Goal: Find specific page/section: Find specific page/section

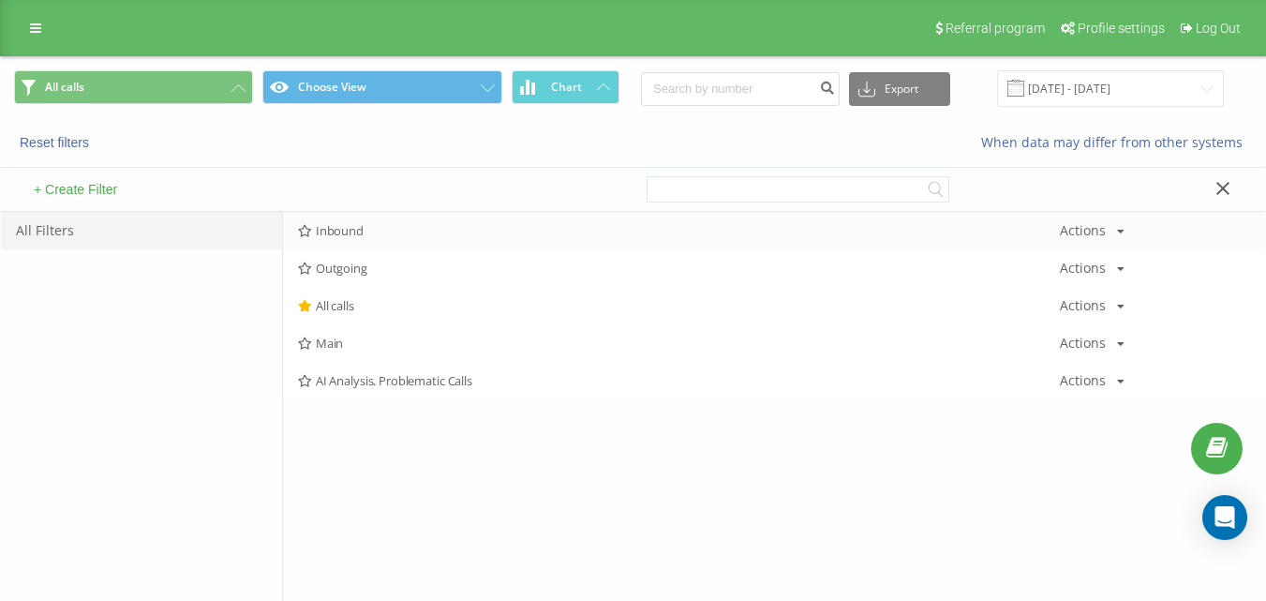
click at [390, 228] on span "Inbound" at bounding box center [679, 230] width 762 height 13
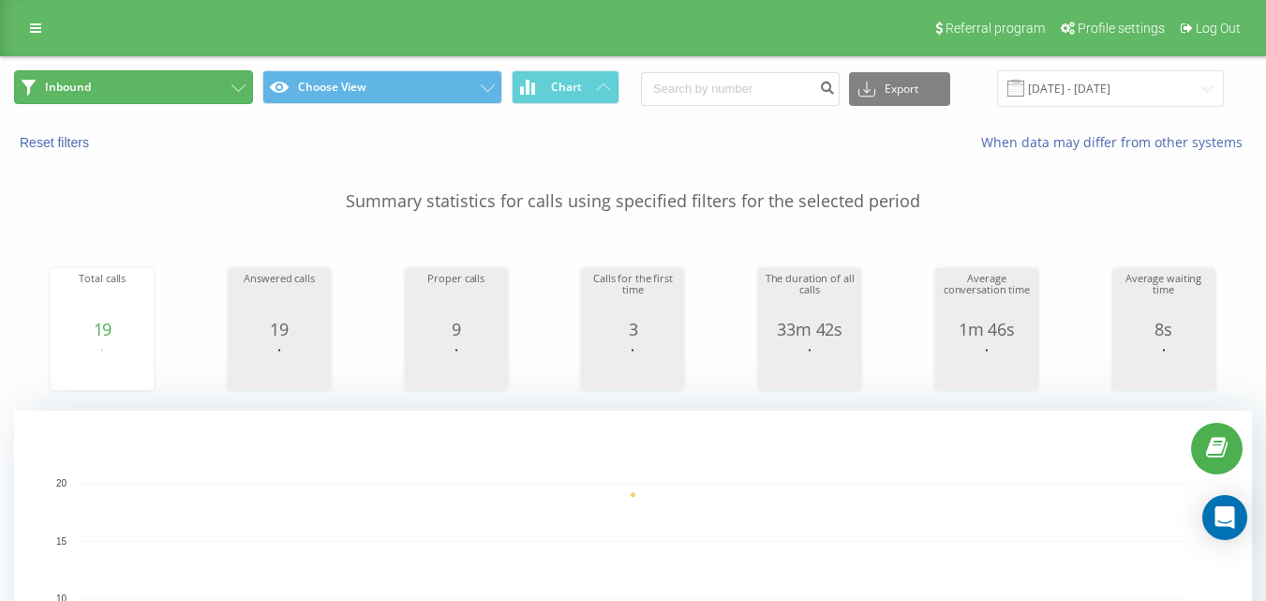
click at [198, 98] on button "Inbound" at bounding box center [133, 87] width 239 height 34
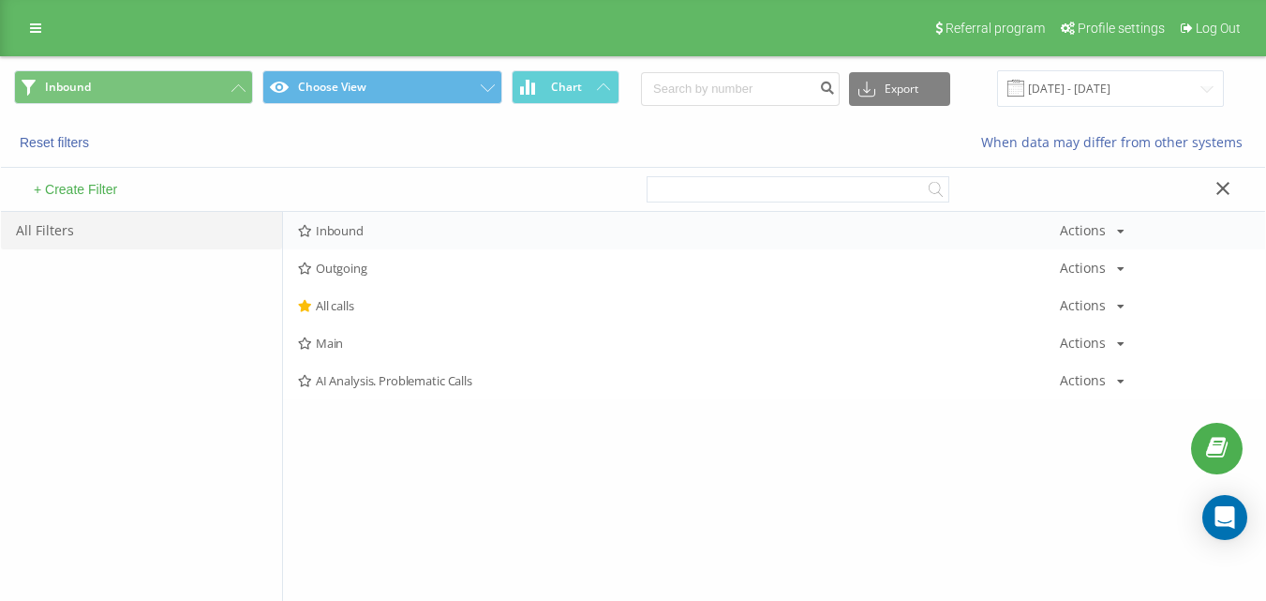
click at [351, 218] on div "Inbound Actions Edit Copy Delete Default Share" at bounding box center [774, 230] width 982 height 37
click at [355, 224] on span "Inbound" at bounding box center [679, 230] width 762 height 13
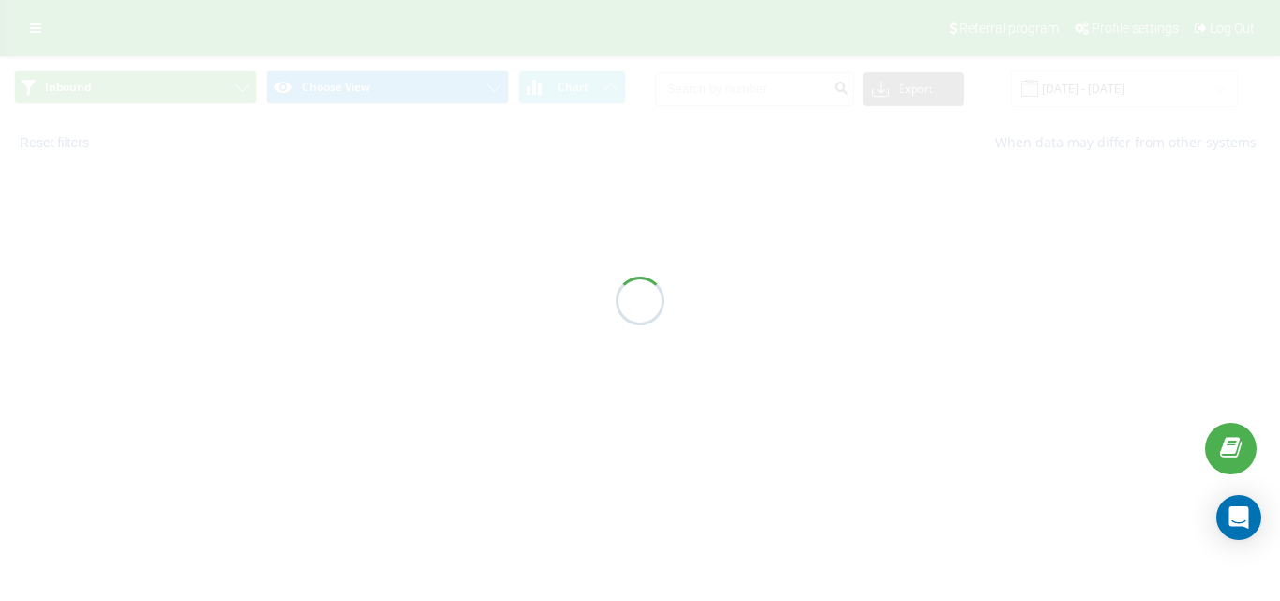
click at [355, 224] on div at bounding box center [640, 300] width 1280 height 601
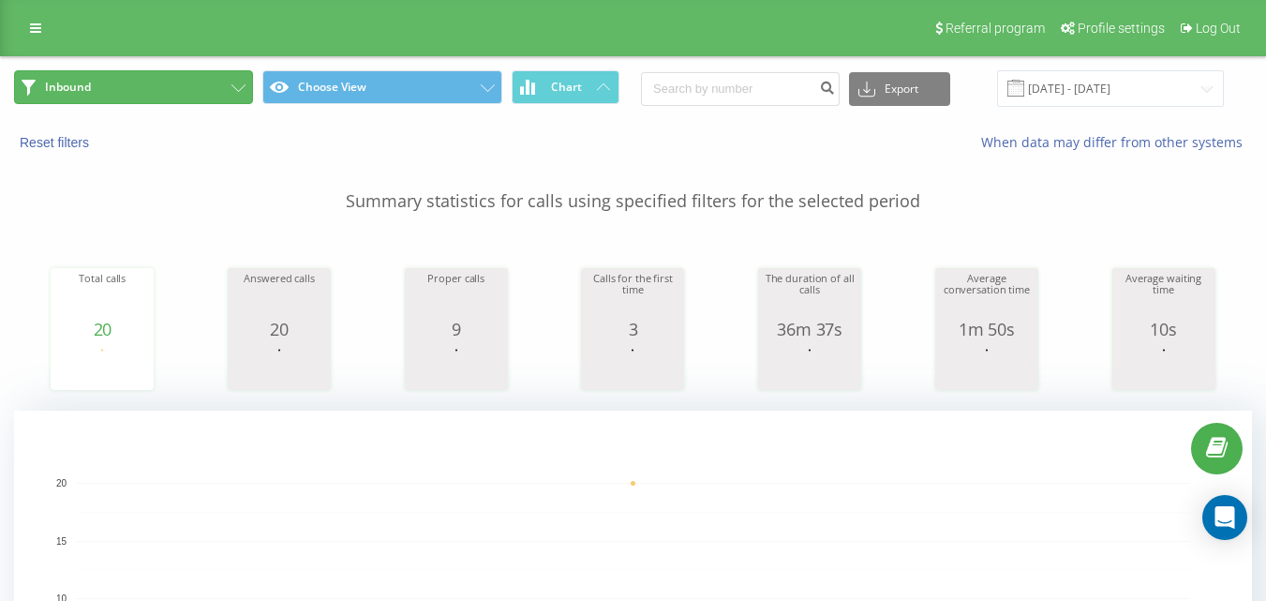
click at [203, 86] on button "Inbound" at bounding box center [133, 87] width 239 height 34
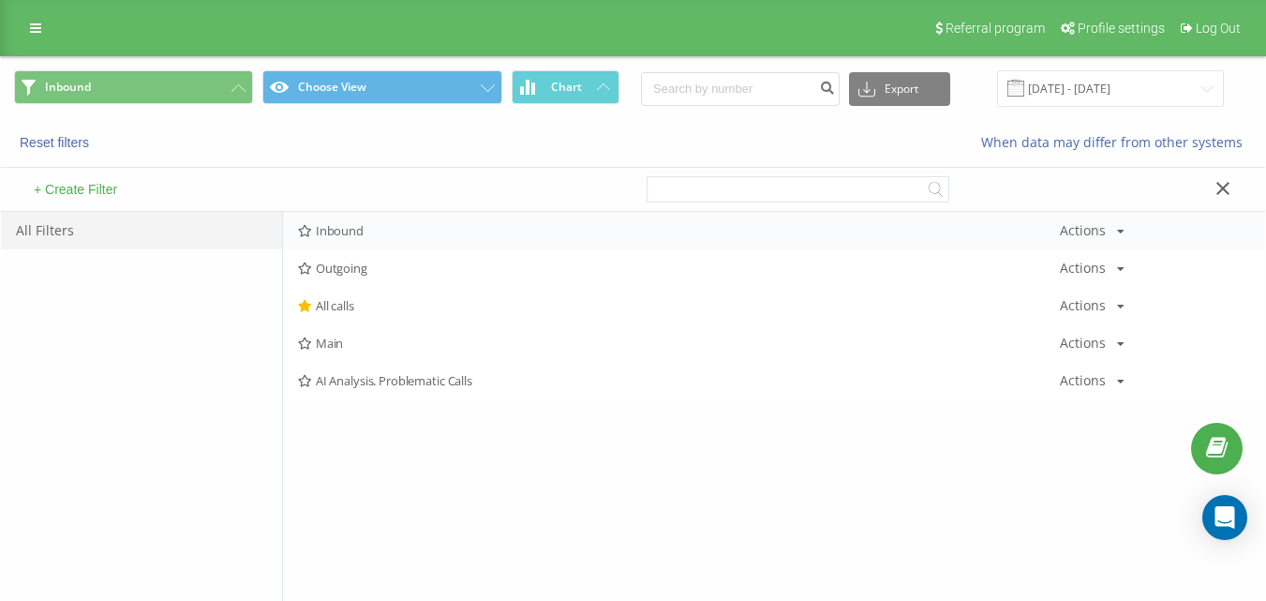
click at [389, 215] on div "Inbound Actions Edit Copy Delete Default Share" at bounding box center [774, 230] width 982 height 37
click at [389, 231] on span "Inbound" at bounding box center [679, 230] width 762 height 13
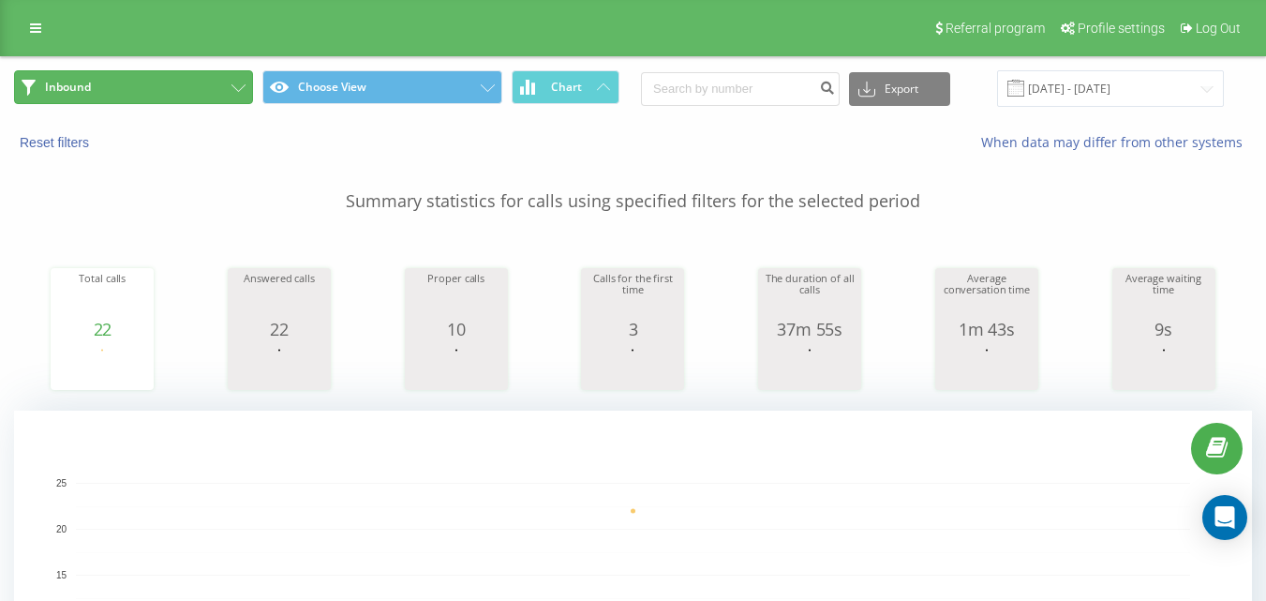
click at [170, 91] on button "Inbound" at bounding box center [133, 87] width 239 height 34
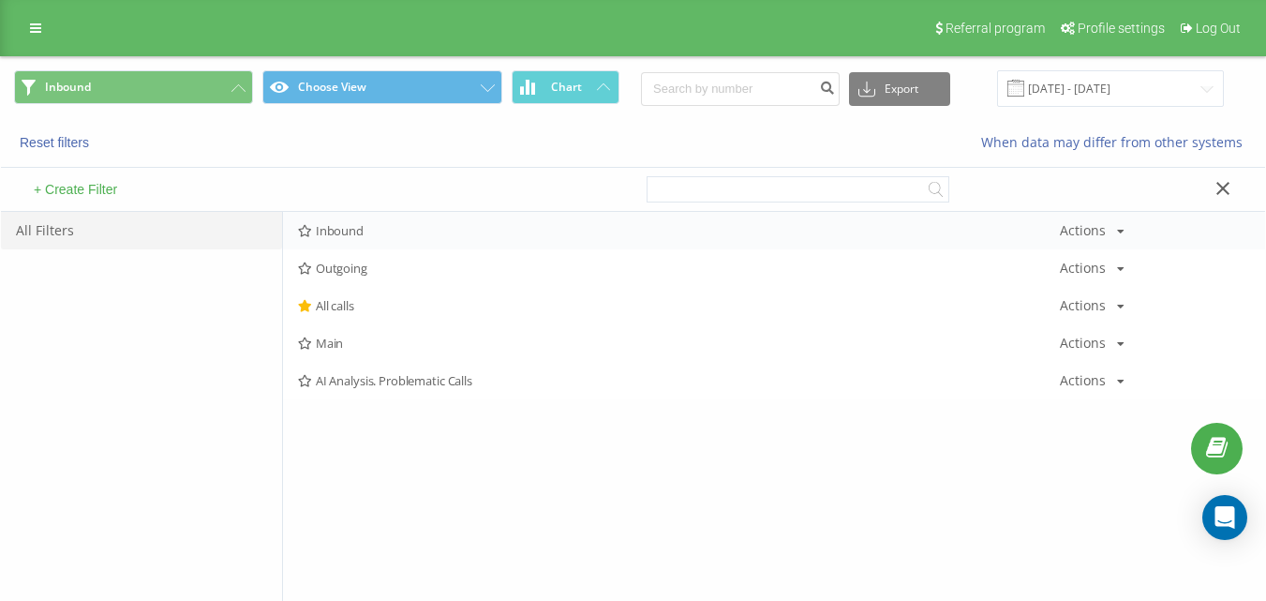
click at [354, 222] on div "Inbound Actions Edit Copy Delete Default Share" at bounding box center [774, 230] width 982 height 37
click at [358, 228] on span "Inbound" at bounding box center [679, 230] width 762 height 13
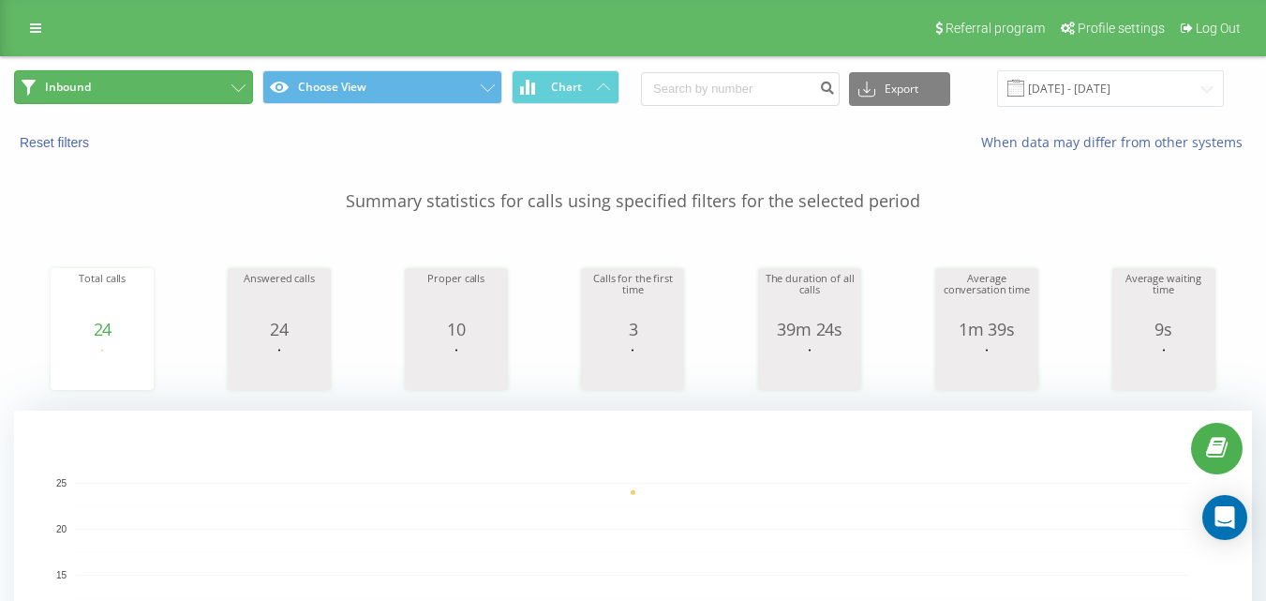
click at [176, 81] on button "Inbound" at bounding box center [133, 87] width 239 height 34
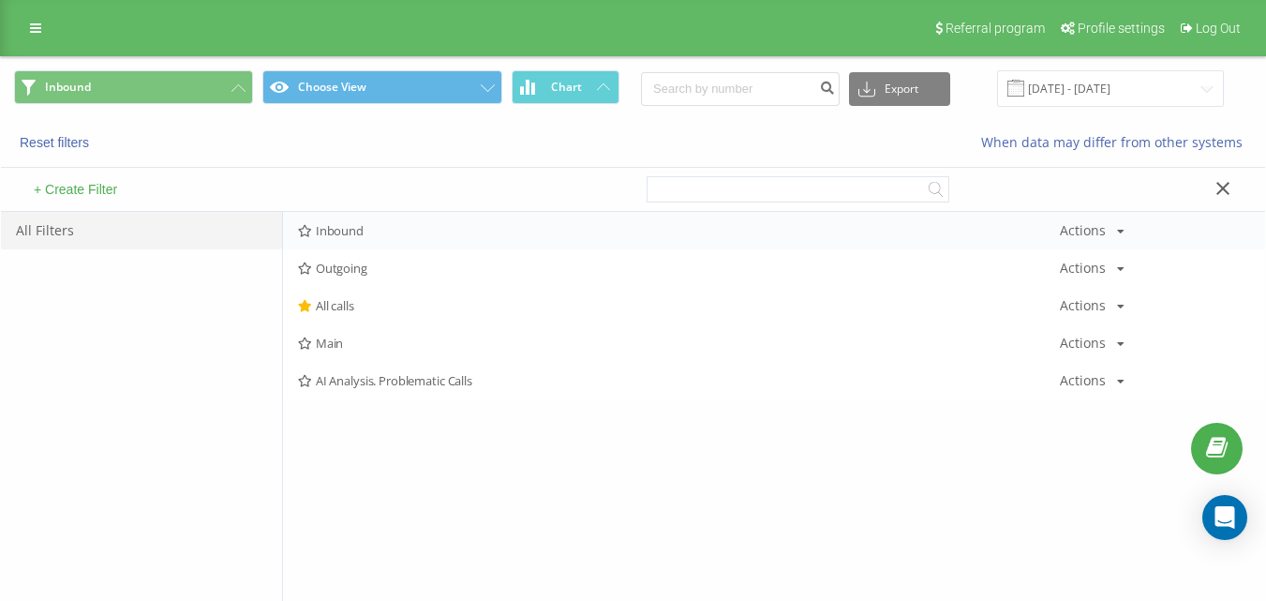
drag, startPoint x: 351, startPoint y: 211, endPoint x: 363, endPoint y: 245, distance: 35.6
click at [353, 215] on div "+ Create Filter All Filters Inbound Actions Edit Copy Delete Default Share Outg…" at bounding box center [633, 403] width 1264 height 502
click at [363, 246] on div "Inbound Actions Edit Copy Delete Default Share" at bounding box center [774, 230] width 982 height 37
click at [358, 236] on span "Inbound" at bounding box center [679, 230] width 762 height 13
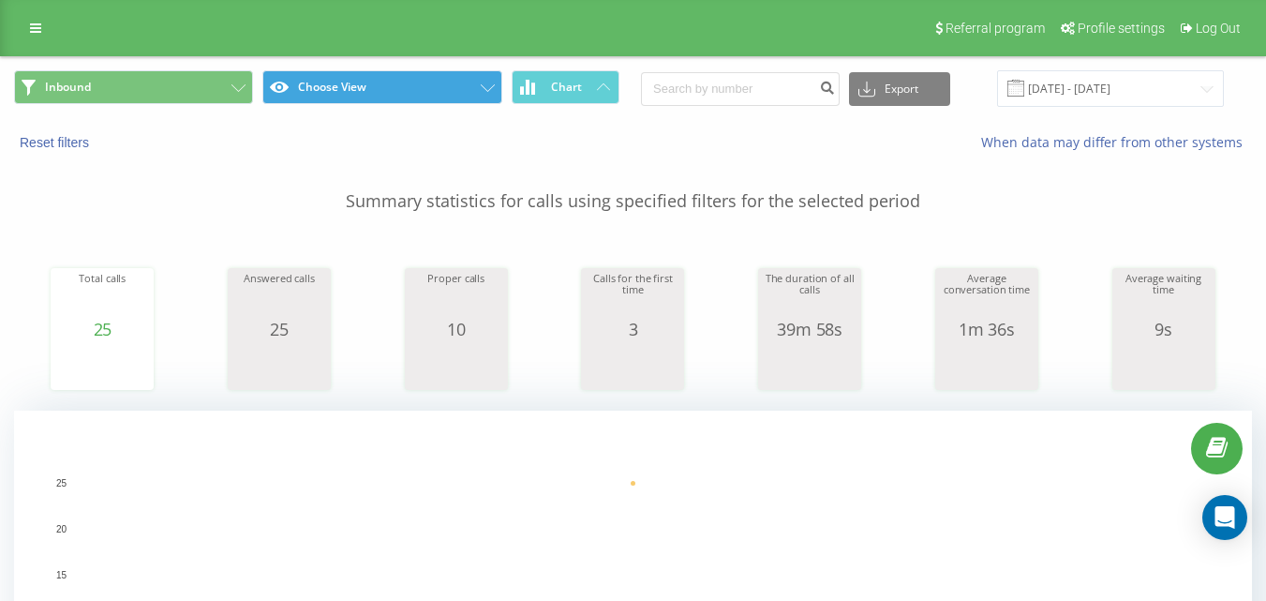
click at [268, 70] on div "Inbound Choose View Chart Export .csv .xls .xlsx [DATE] - [DATE]" at bounding box center [633, 88] width 1264 height 63
click at [179, 68] on div "Inbound Choose View Chart Export .csv .xls .xlsx [DATE] - [DATE]" at bounding box center [633, 88] width 1264 height 63
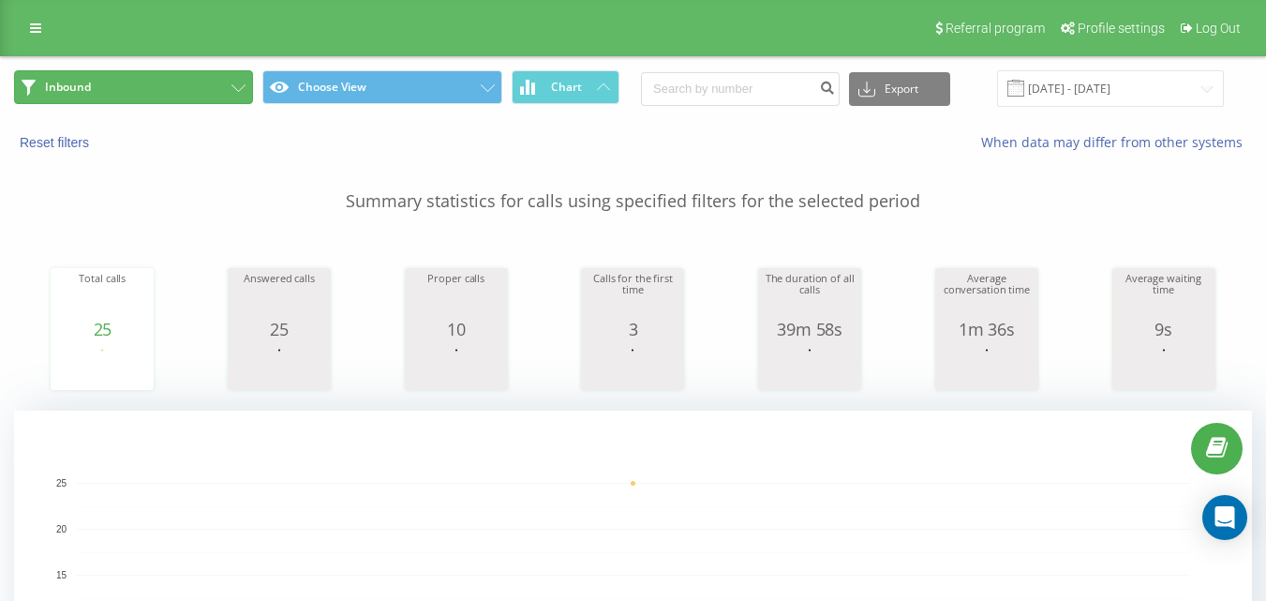
click at [185, 79] on button "Inbound" at bounding box center [133, 87] width 239 height 34
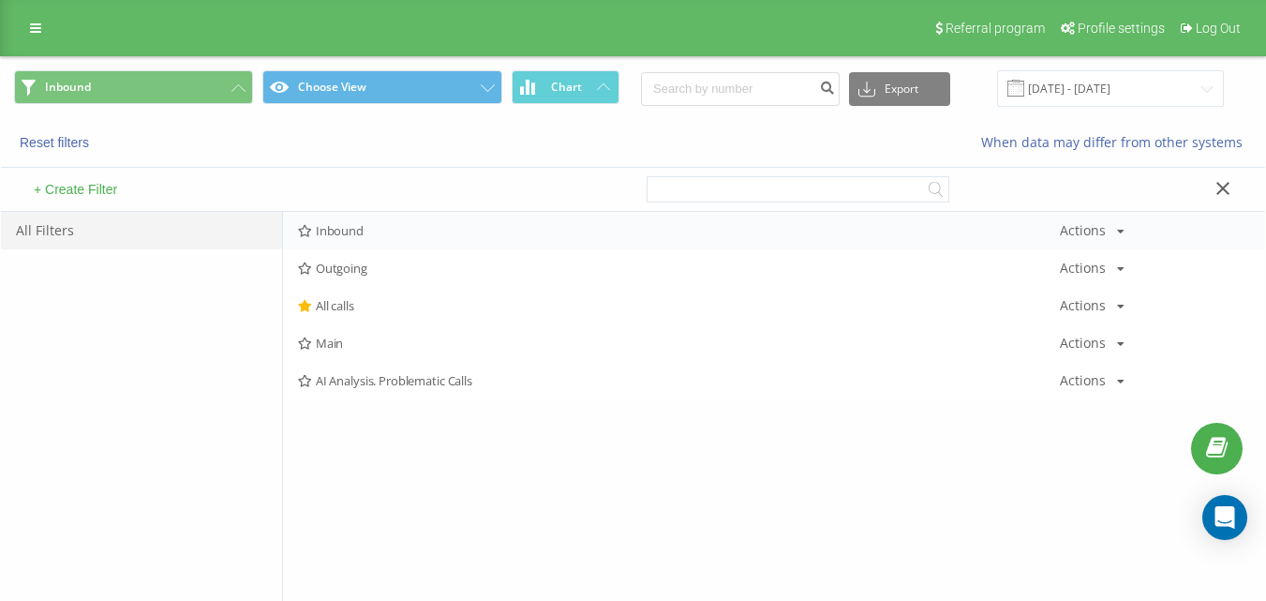
click at [348, 220] on div "Inbound Actions Edit Copy Delete Default Share" at bounding box center [774, 230] width 982 height 37
click at [352, 227] on span "Inbound" at bounding box center [679, 230] width 762 height 13
click at [0, 0] on div at bounding box center [0, 0] width 0 height 0
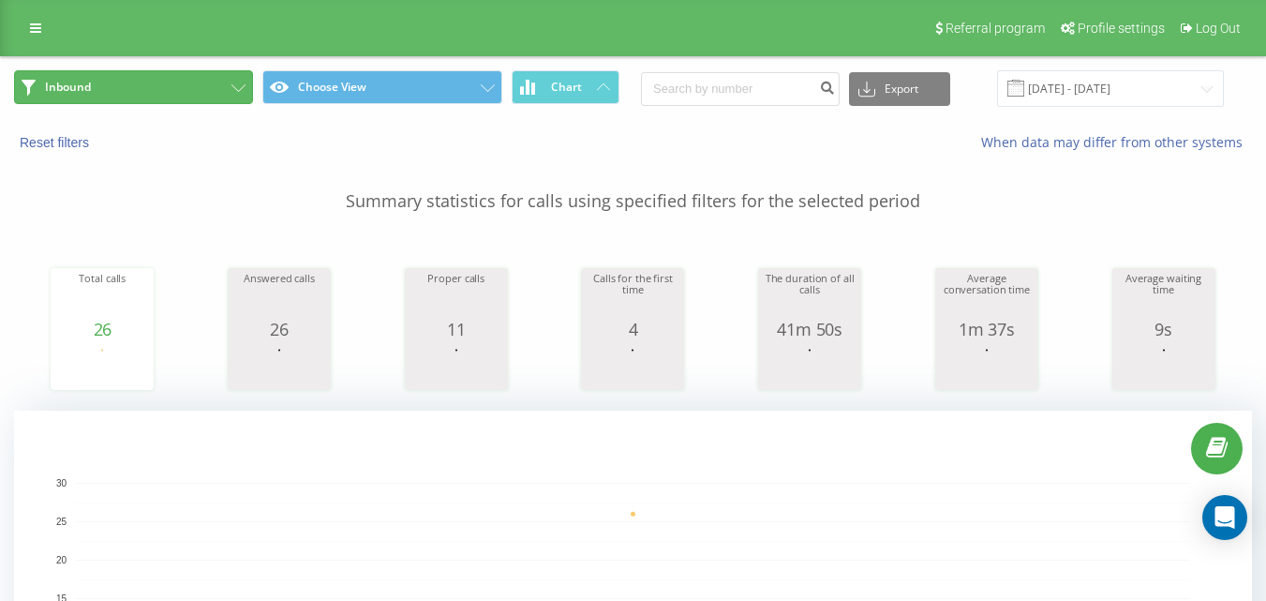
click at [231, 90] on icon at bounding box center [238, 87] width 14 height 7
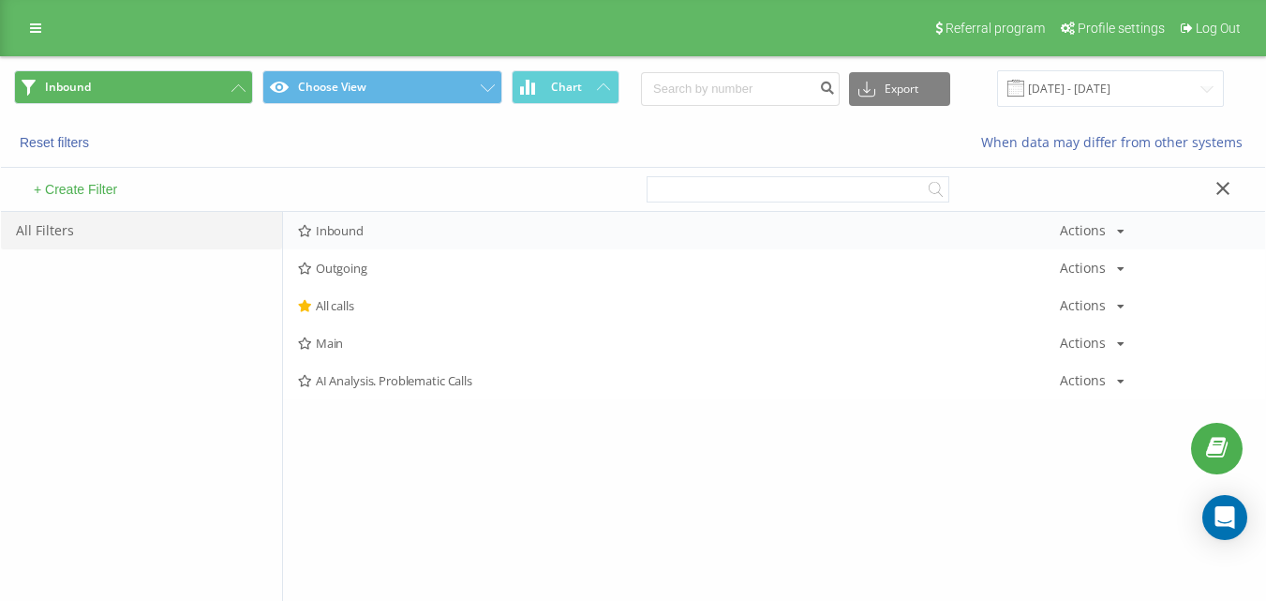
click at [359, 240] on div "Inbound Actions Edit Copy Delete Default Share" at bounding box center [774, 230] width 982 height 37
click at [362, 232] on span "Inbound" at bounding box center [679, 230] width 762 height 13
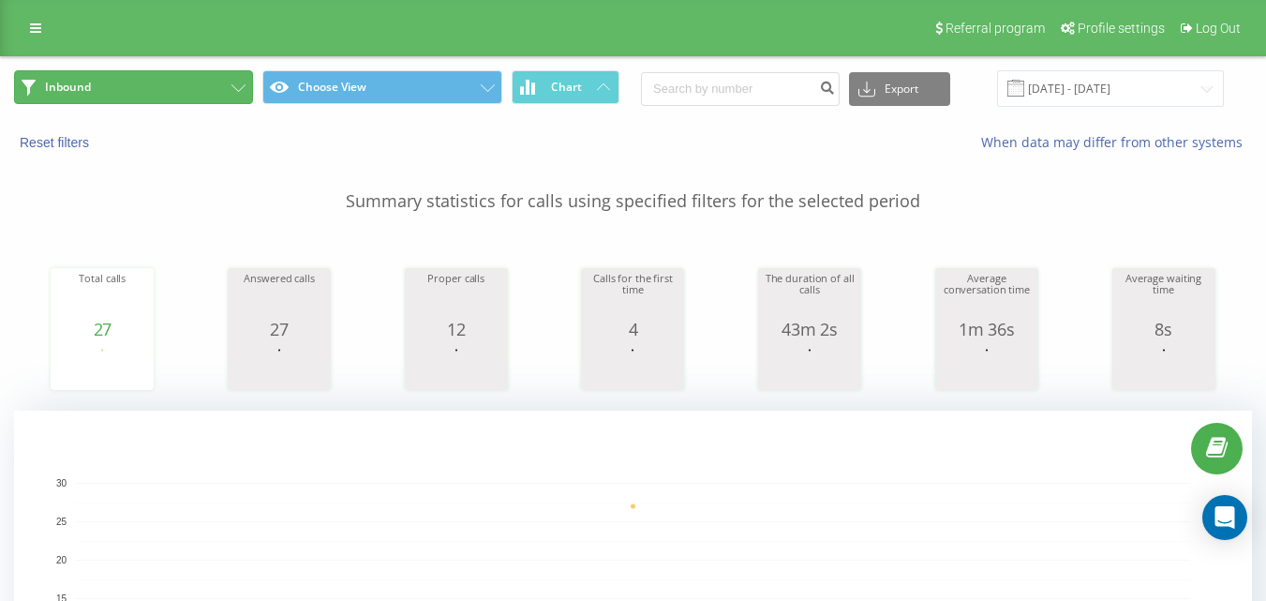
click at [191, 83] on button "Inbound" at bounding box center [133, 87] width 239 height 34
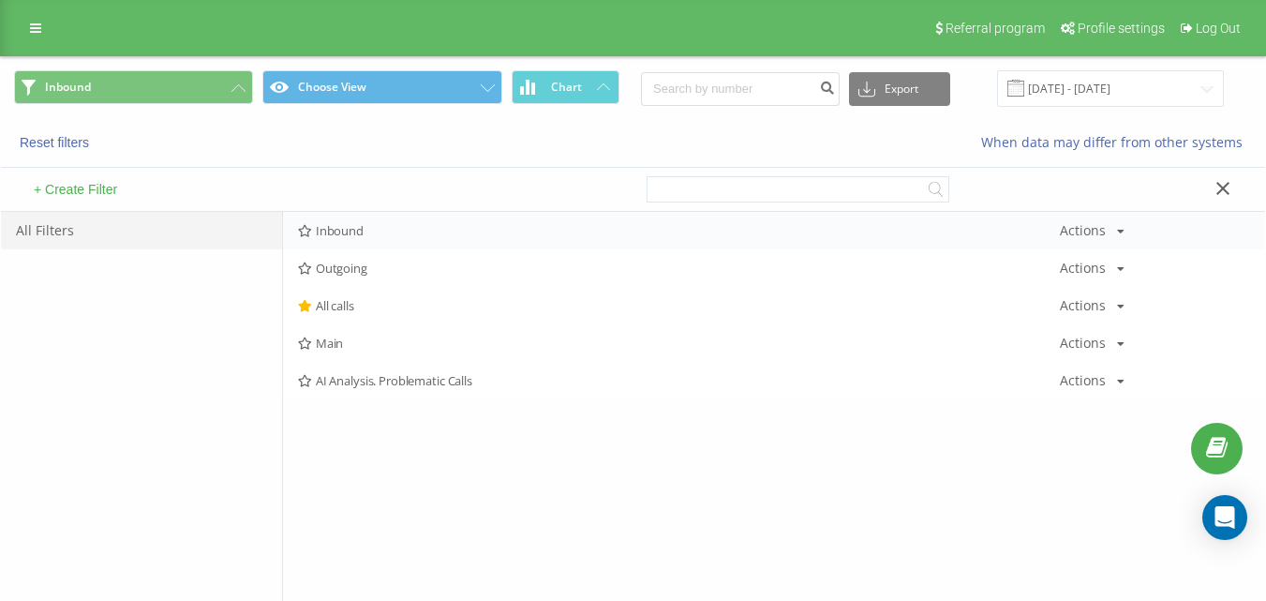
click at [381, 240] on div "Inbound Actions Edit Copy Delete Default Share" at bounding box center [774, 230] width 982 height 37
click at [383, 237] on span "Inbound" at bounding box center [679, 230] width 762 height 13
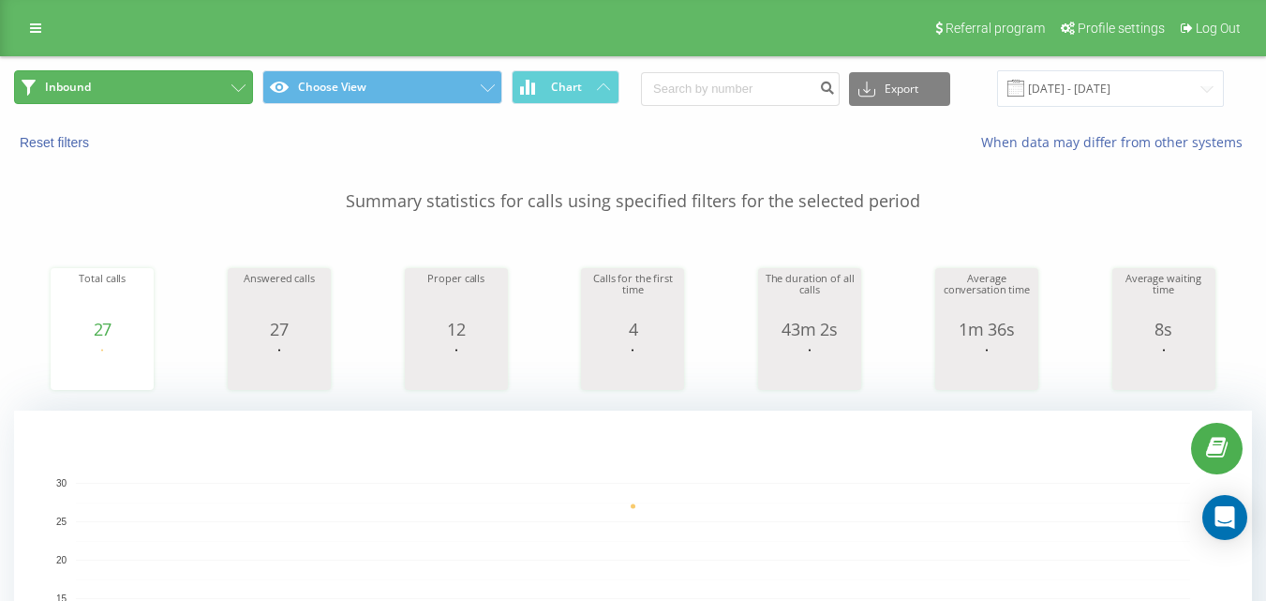
click at [200, 85] on button "Inbound" at bounding box center [133, 87] width 239 height 34
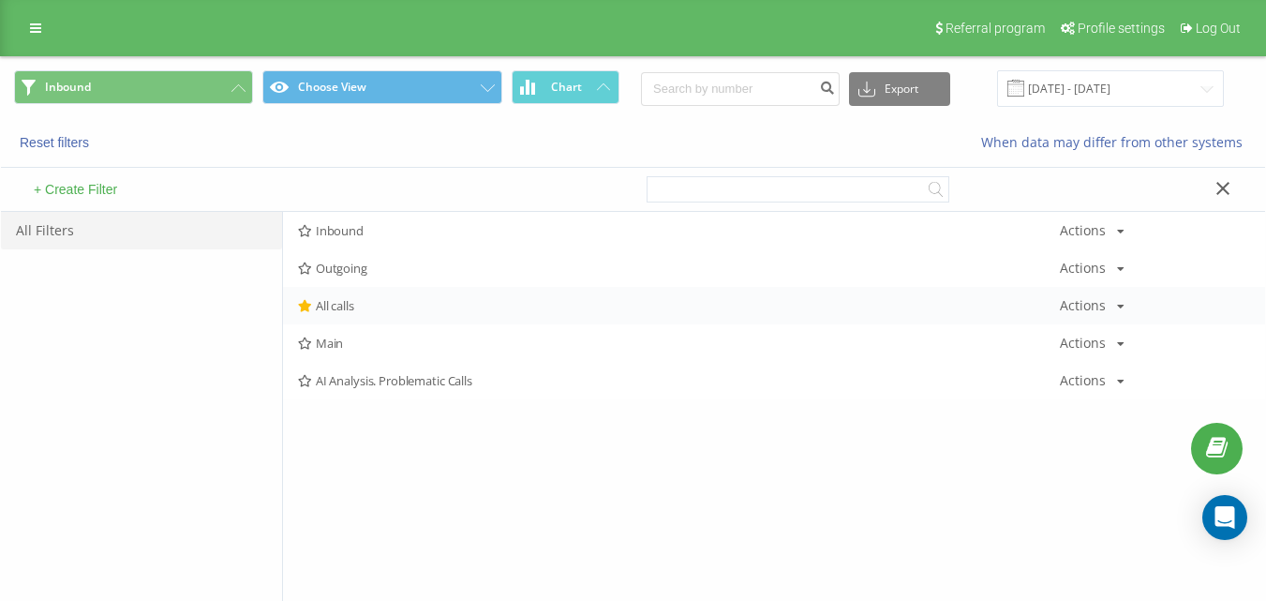
click at [387, 302] on span "All calls" at bounding box center [679, 305] width 762 height 13
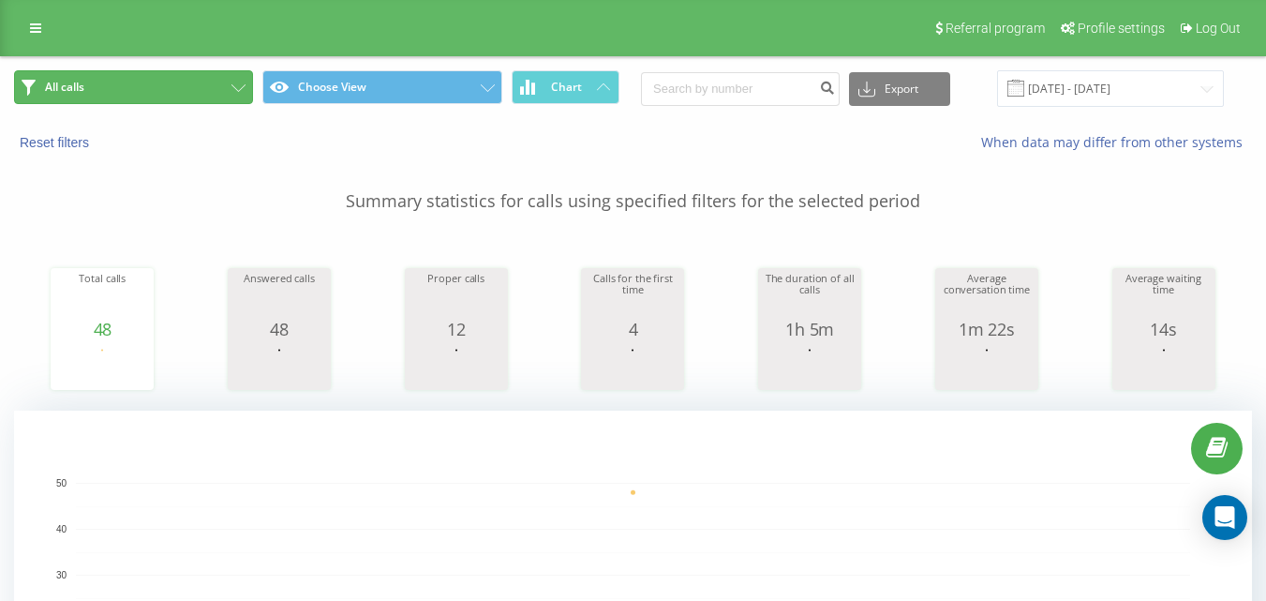
click at [219, 87] on button "All calls" at bounding box center [133, 87] width 239 height 34
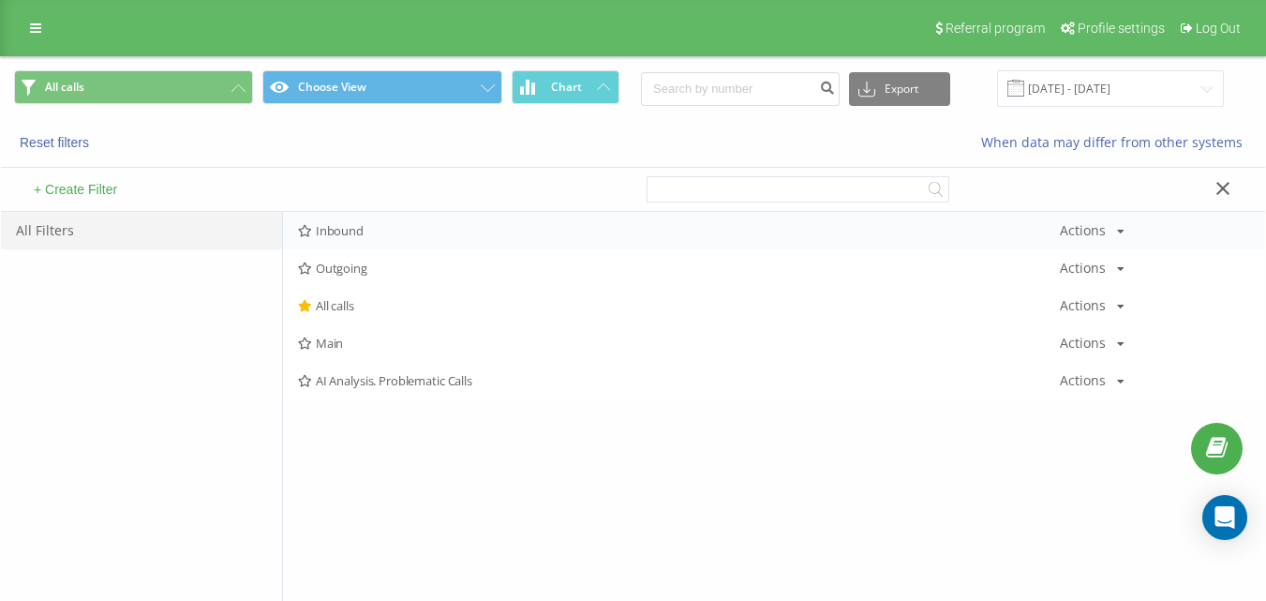
click at [378, 226] on span "Inbound" at bounding box center [679, 230] width 762 height 13
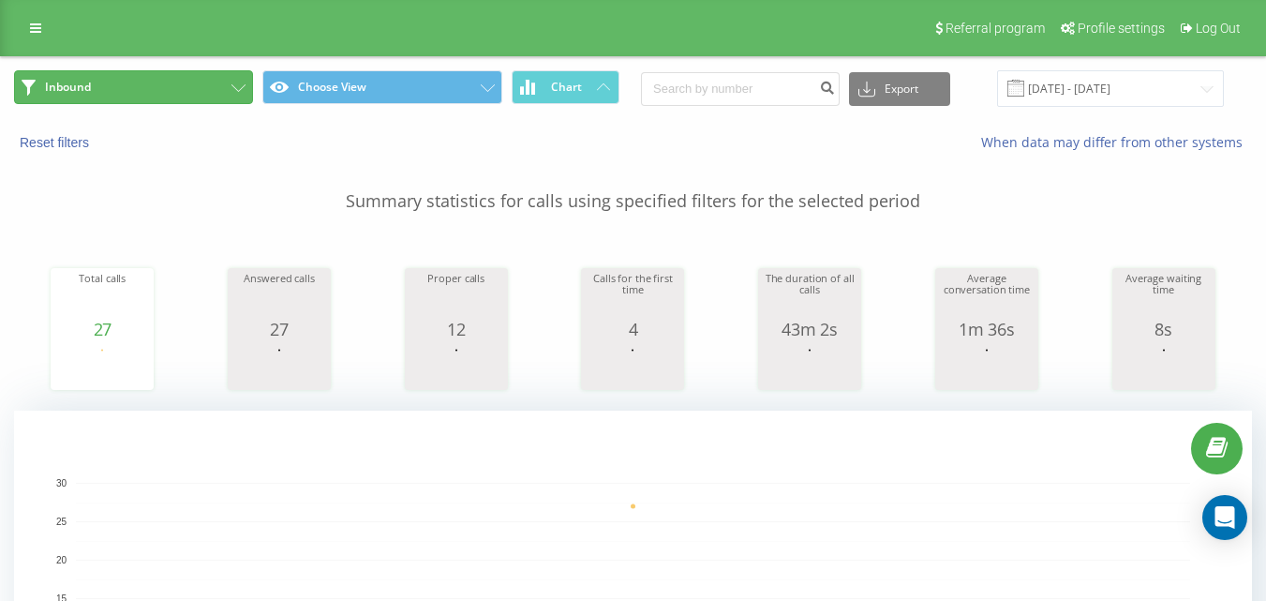
click at [191, 96] on button "Inbound" at bounding box center [133, 87] width 239 height 34
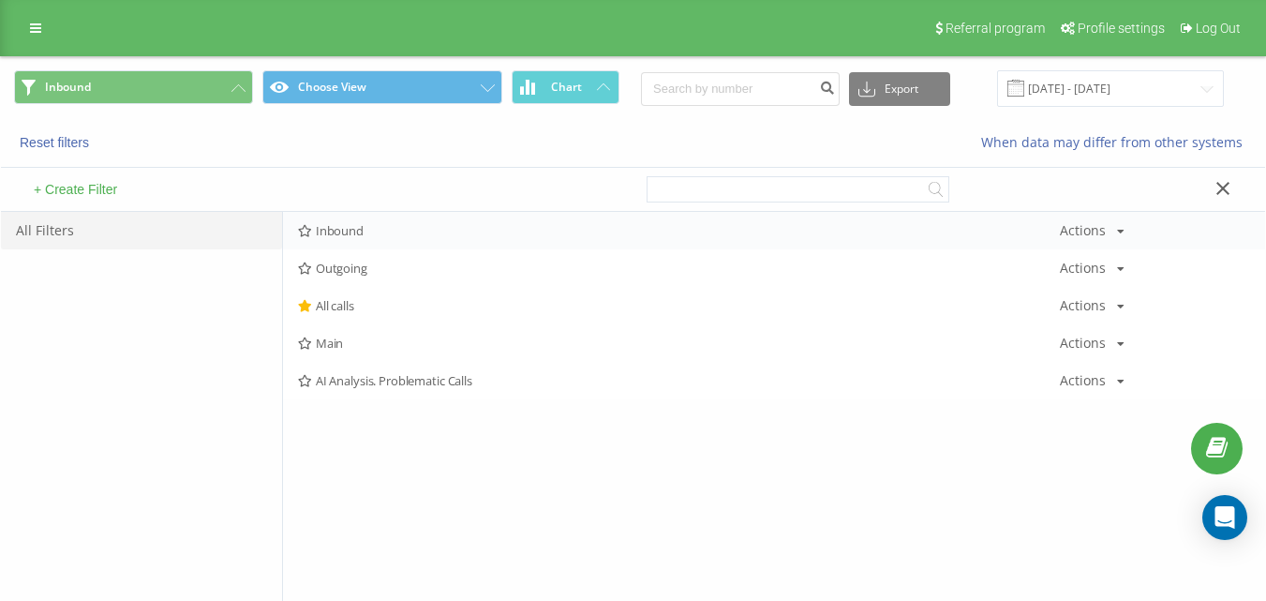
click at [355, 237] on span "Inbound" at bounding box center [679, 230] width 762 height 13
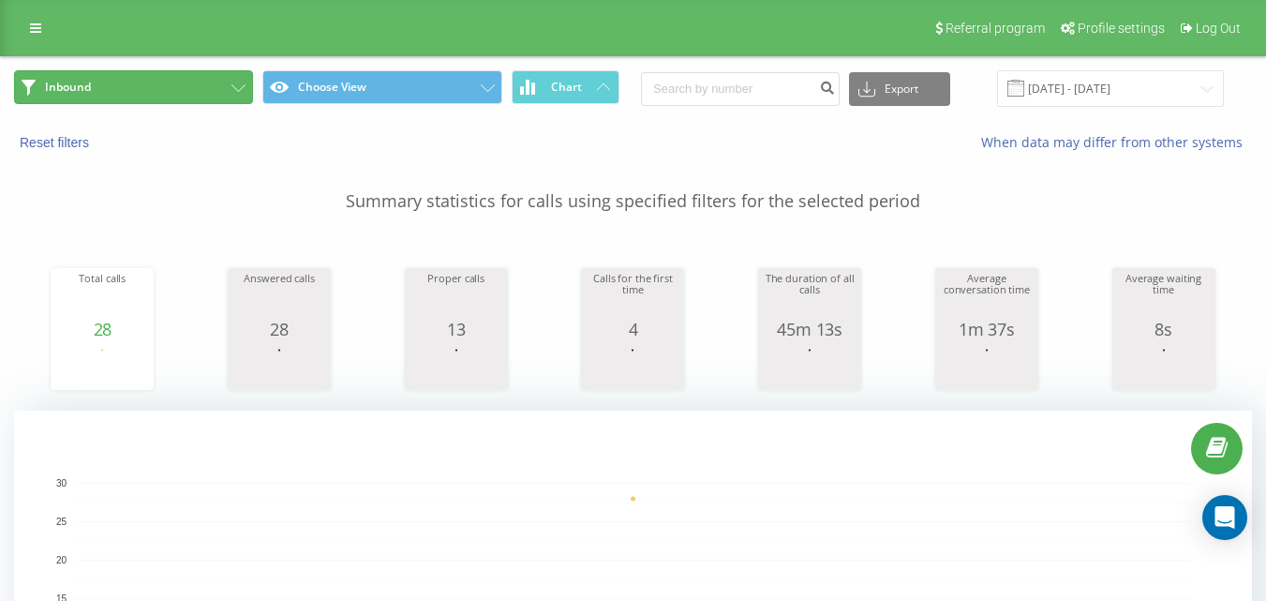
click at [215, 96] on button "Inbound" at bounding box center [133, 87] width 239 height 34
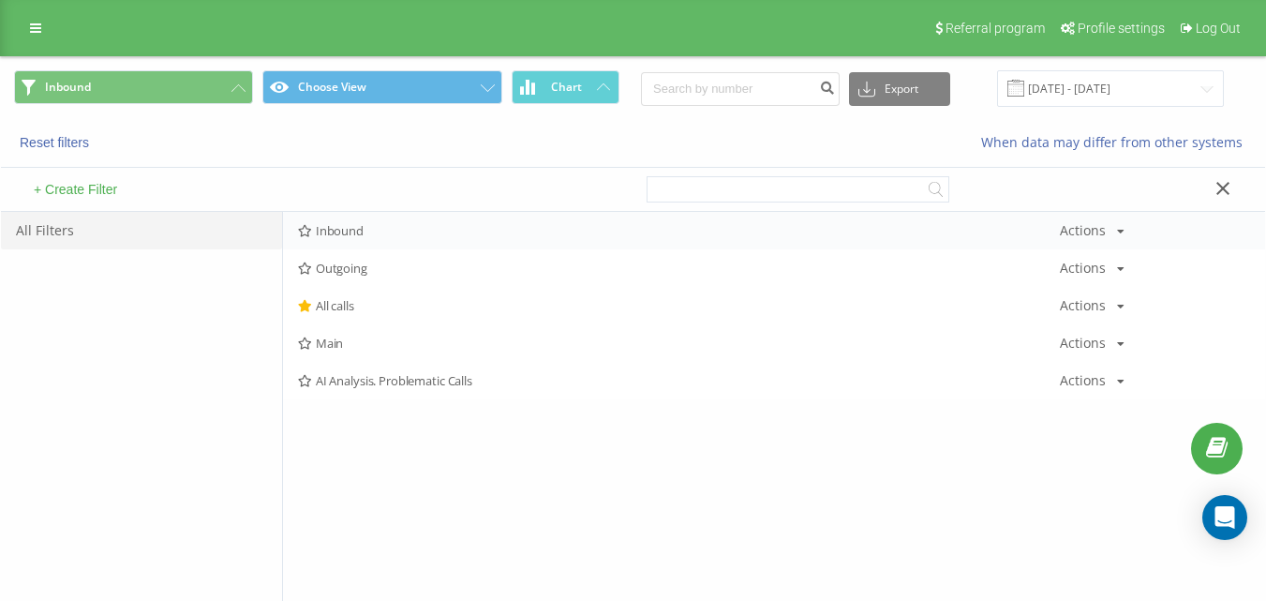
drag, startPoint x: 292, startPoint y: 203, endPoint x: 307, endPoint y: 212, distance: 17.2
click at [294, 205] on div "+ Create Filter" at bounding box center [317, 189] width 632 height 43
click at [329, 227] on span "Inbound" at bounding box center [679, 230] width 762 height 13
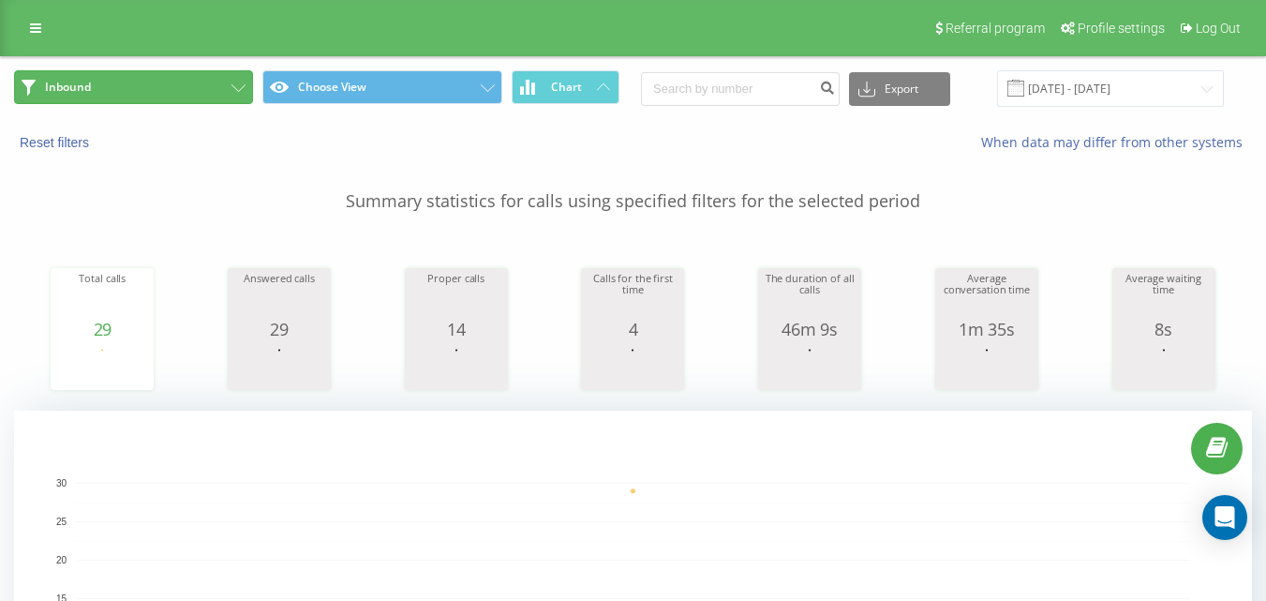
click at [230, 85] on button "Inbound" at bounding box center [133, 87] width 239 height 34
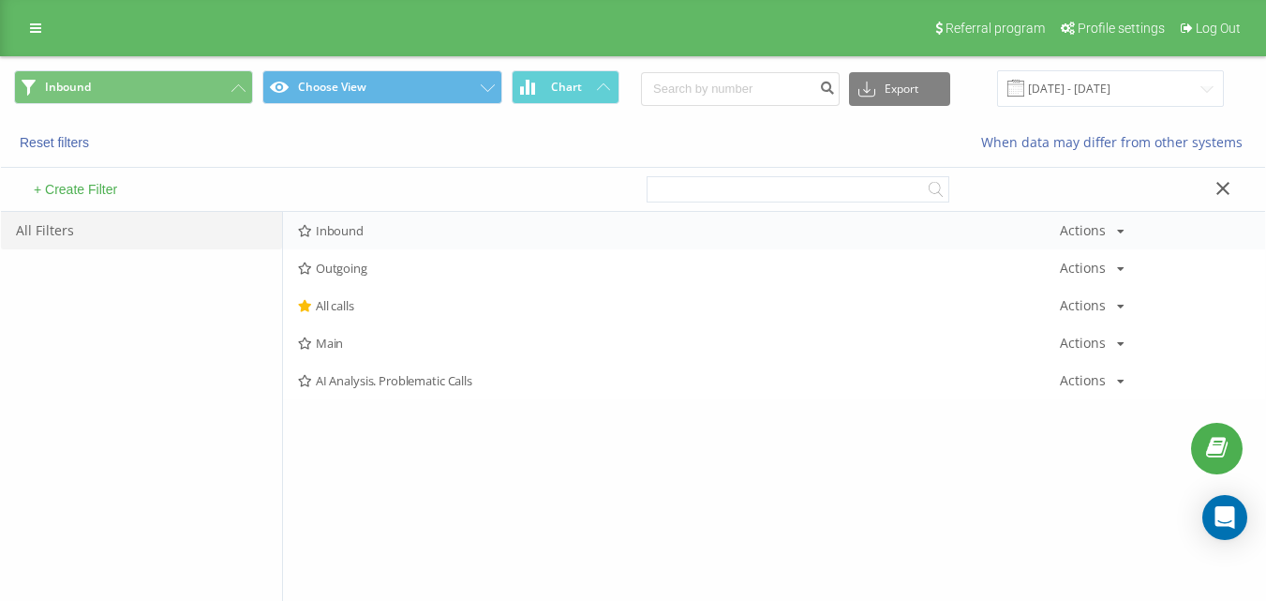
click at [358, 232] on span "Inbound" at bounding box center [679, 230] width 762 height 13
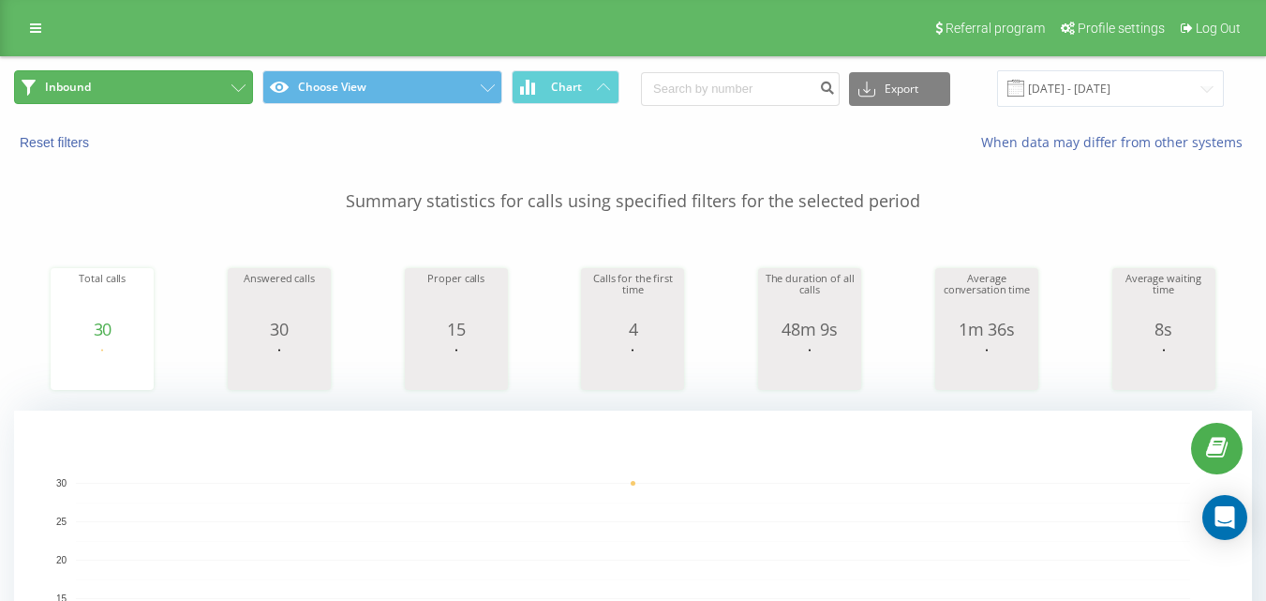
click at [182, 100] on button "Inbound" at bounding box center [133, 87] width 239 height 34
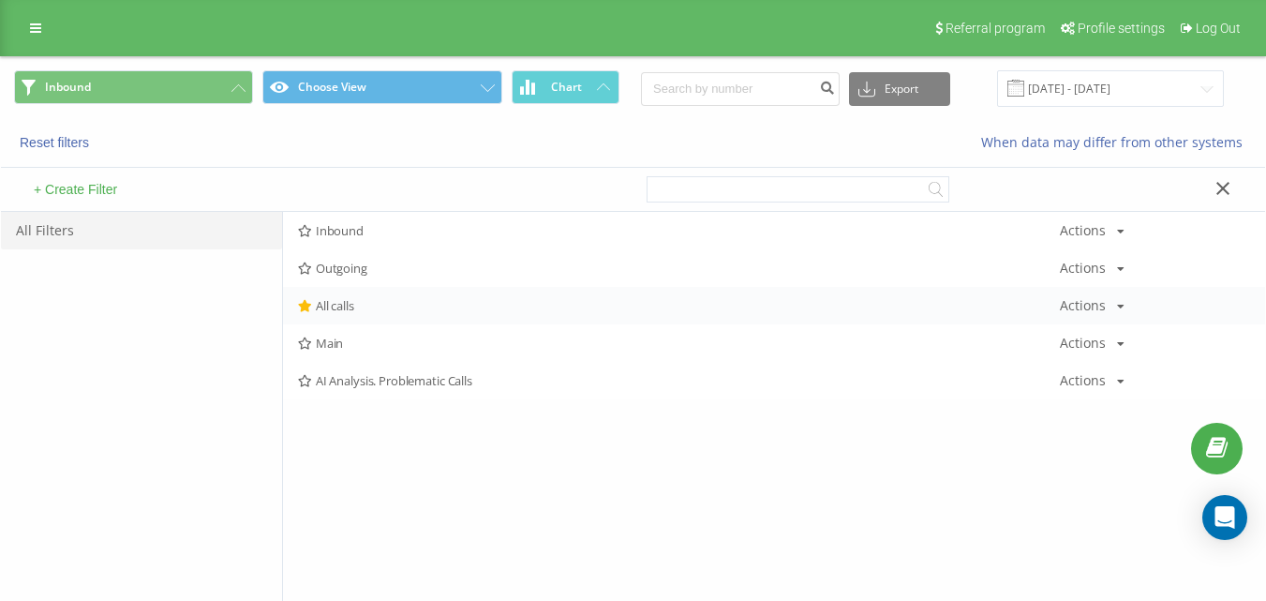
click at [333, 299] on span "All calls" at bounding box center [679, 305] width 762 height 13
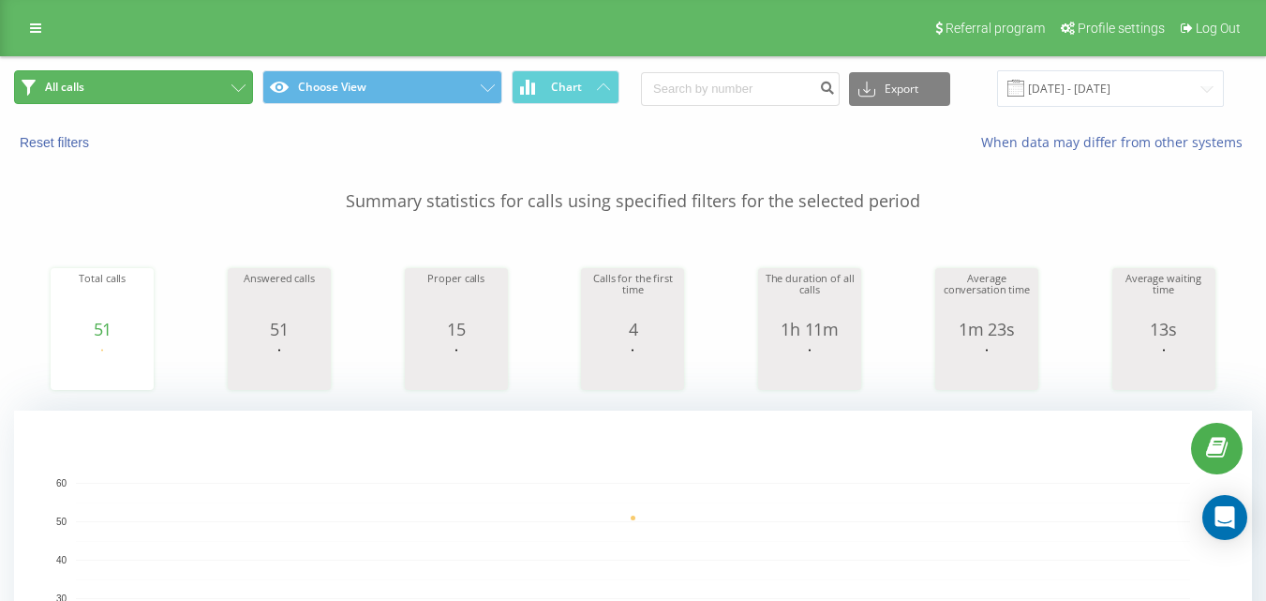
click at [232, 96] on button "All calls" at bounding box center [133, 87] width 239 height 34
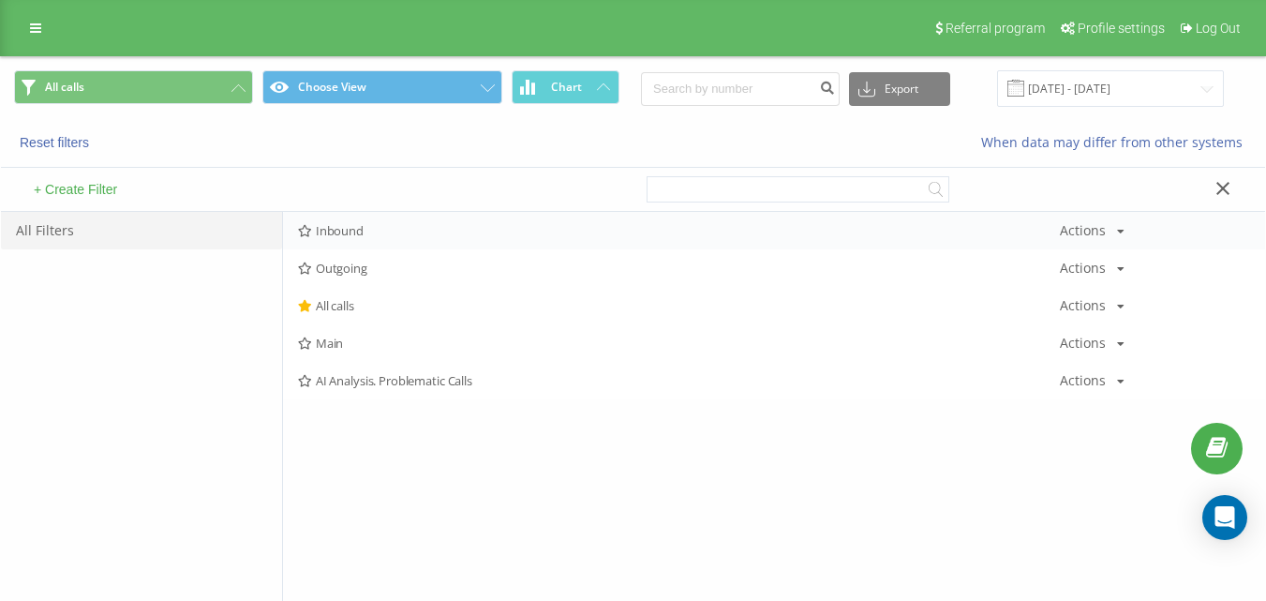
click at [348, 230] on span "Inbound" at bounding box center [679, 230] width 762 height 13
click at [0, 0] on div at bounding box center [0, 0] width 0 height 0
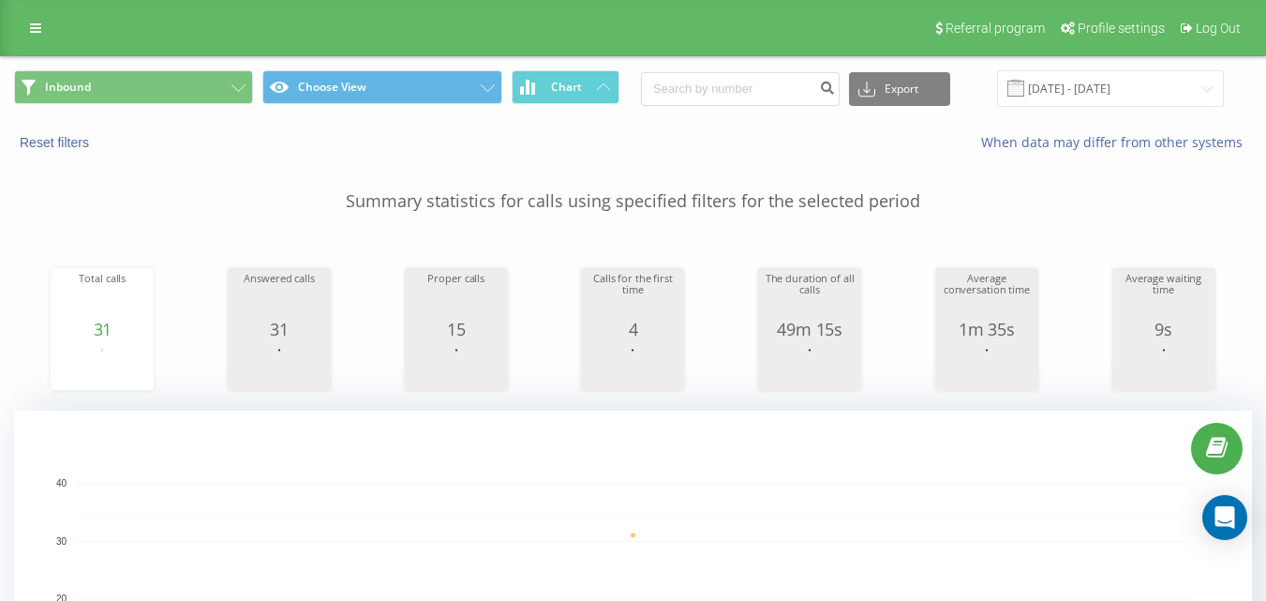
click at [204, 60] on div "Inbound Choose View Chart Export .csv .xls .xlsx [DATE] - [DATE]" at bounding box center [633, 88] width 1264 height 63
drag, startPoint x: 221, startPoint y: 98, endPoint x: 262, endPoint y: 132, distance: 53.3
click at [222, 99] on button "Inbound" at bounding box center [133, 87] width 239 height 34
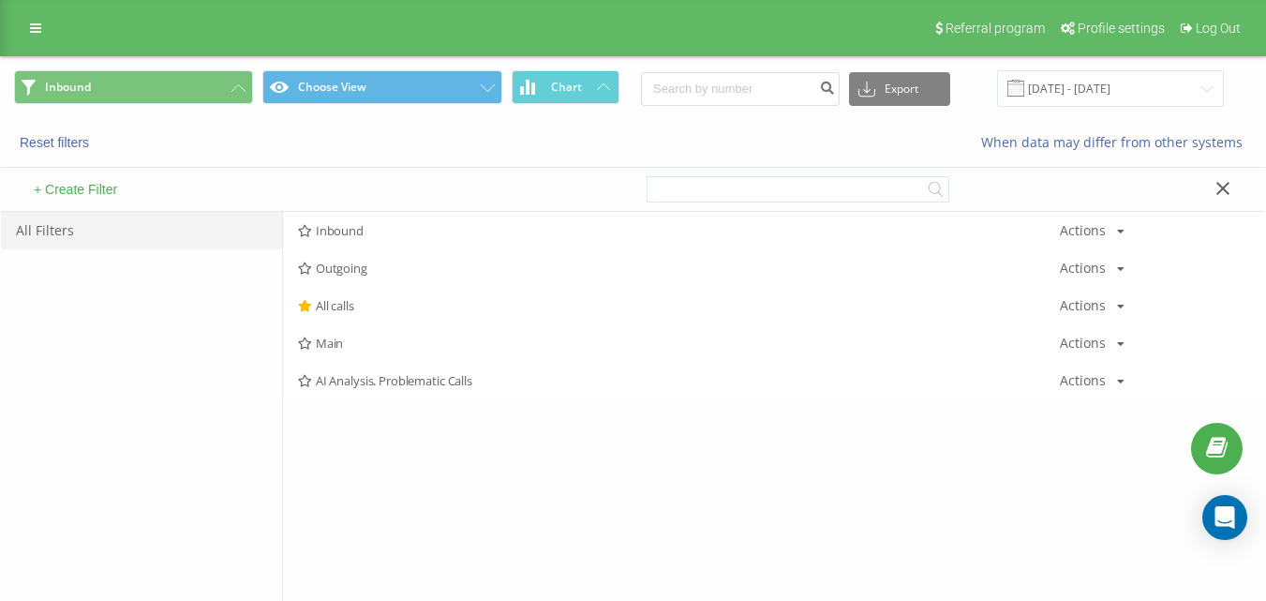
click at [373, 209] on div "+ Create Filter" at bounding box center [317, 189] width 632 height 43
click at [392, 226] on span "Inbound" at bounding box center [679, 230] width 762 height 13
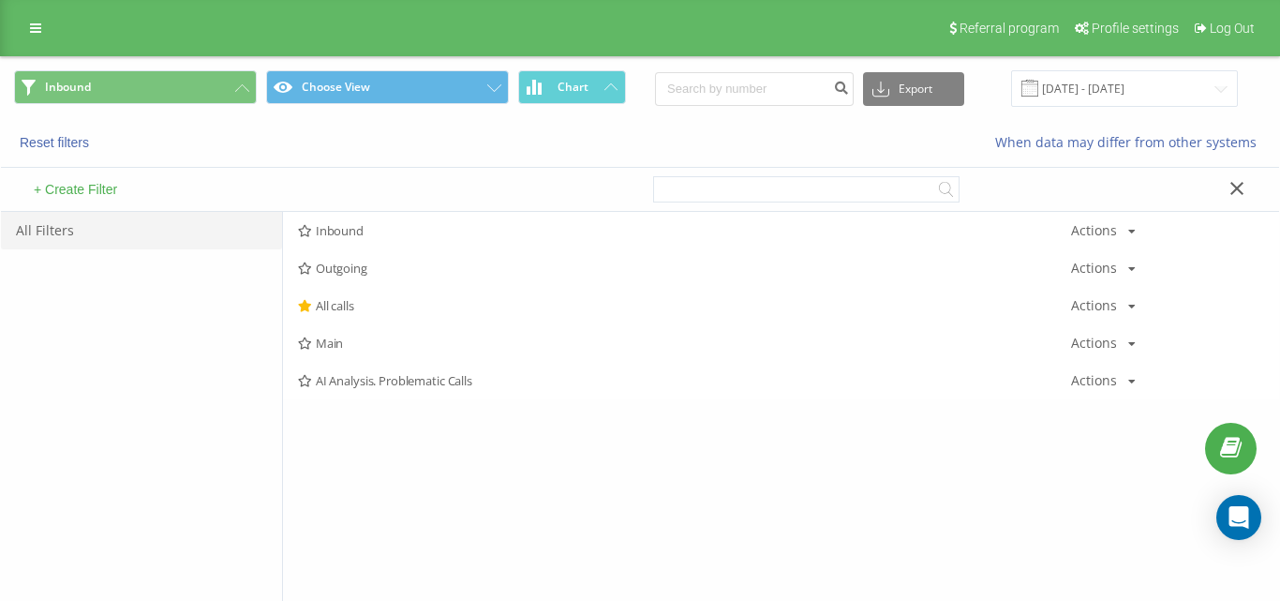
click at [0, 0] on div at bounding box center [0, 0] width 0 height 0
